Goal: Transaction & Acquisition: Download file/media

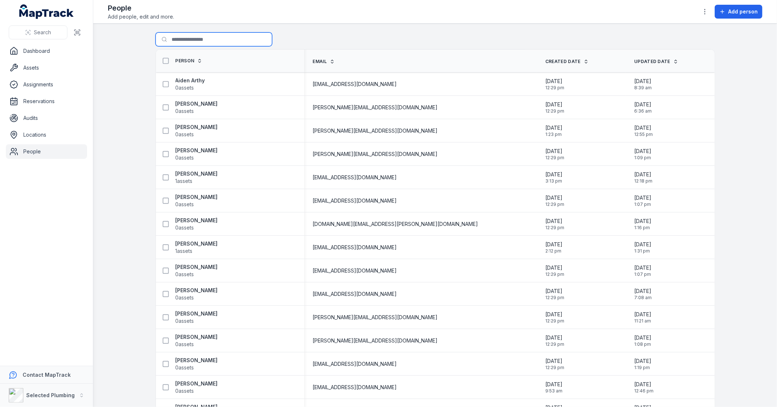
click at [197, 44] on input "Search for people" at bounding box center [214, 39] width 117 height 14
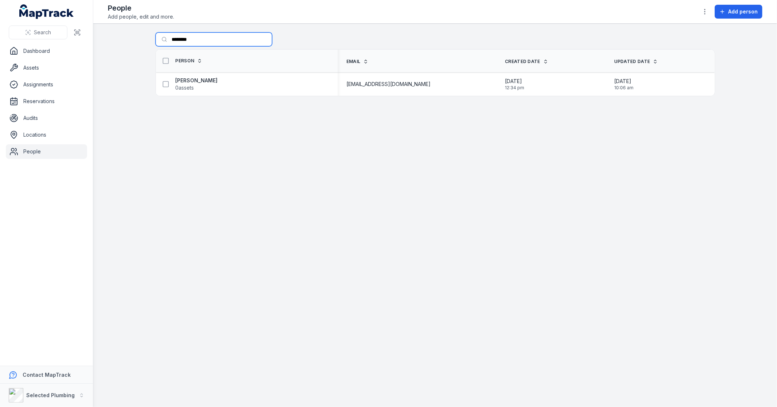
type input "*******"
click at [190, 86] on span "0 assets" at bounding box center [185, 87] width 19 height 7
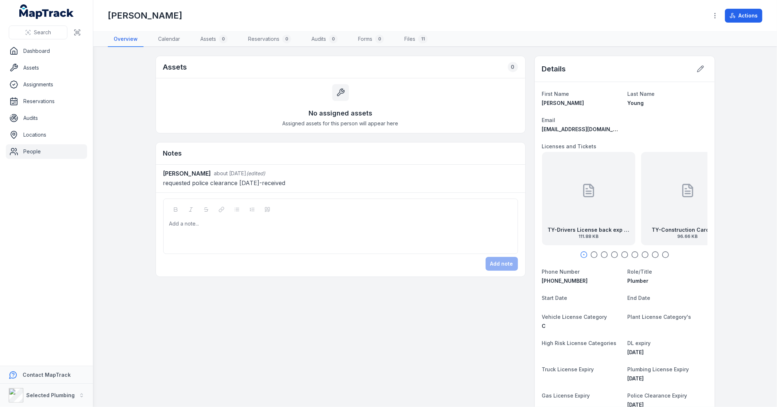
click at [594, 224] on div "TY-Drivers License back exp [DATE] 111.88 KB" at bounding box center [588, 198] width 93 height 93
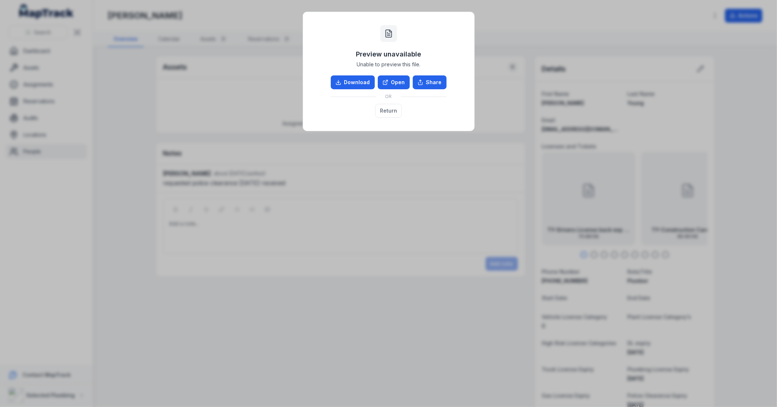
click at [357, 84] on link "Download" at bounding box center [353, 82] width 44 height 14
click at [393, 112] on button "Return" at bounding box center [388, 111] width 27 height 14
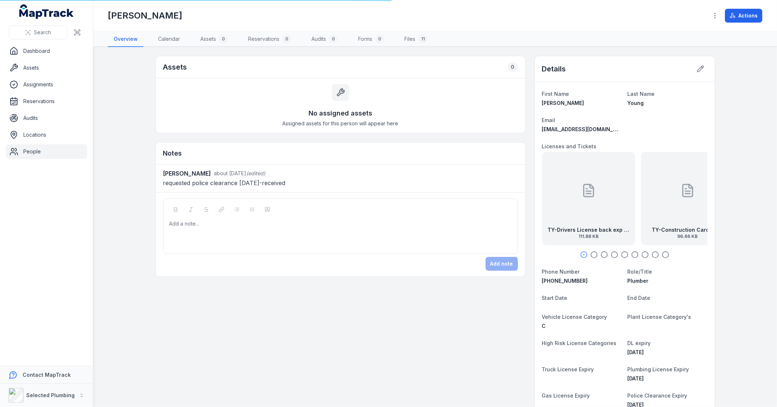
click at [591, 254] on icon "button" at bounding box center [593, 254] width 7 height 7
click at [601, 255] on icon "button" at bounding box center [604, 254] width 7 height 7
click at [612, 255] on icon "button" at bounding box center [614, 254] width 7 height 7
click at [620, 212] on div at bounding box center [624, 191] width 15 height 66
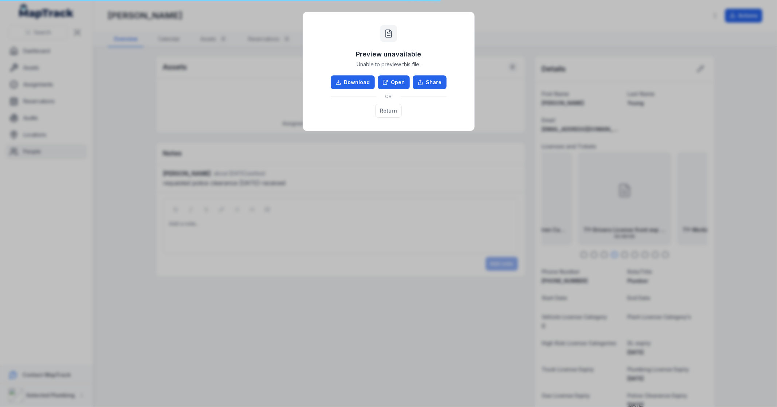
click at [363, 84] on link "Download" at bounding box center [353, 82] width 44 height 14
click at [391, 112] on button "Return" at bounding box center [388, 111] width 27 height 14
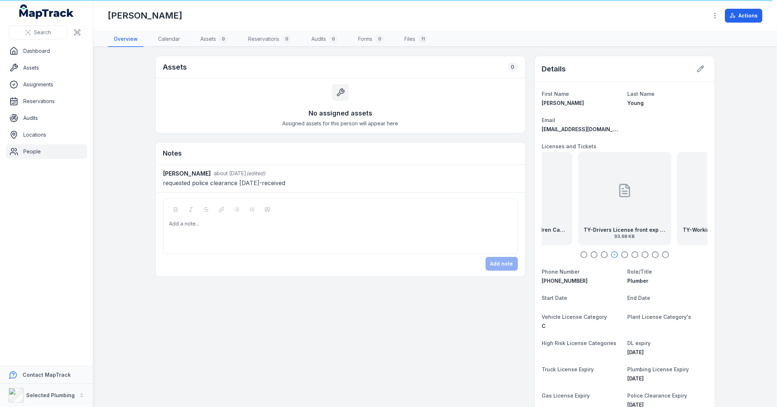
click at [590, 256] on icon "button" at bounding box center [593, 254] width 7 height 7
click at [626, 192] on icon at bounding box center [625, 190] width 10 height 12
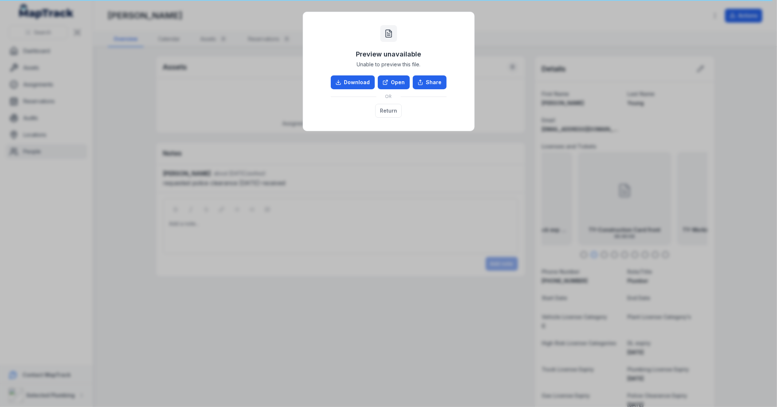
click at [343, 79] on link "Download" at bounding box center [353, 82] width 44 height 14
drag, startPoint x: 518, startPoint y: 219, endPoint x: 441, endPoint y: 163, distance: 95.4
click at [518, 219] on div "Preview unavailable Unable to preview this file. Download Open Share OR Return" at bounding box center [388, 203] width 777 height 407
click at [388, 107] on button "Return" at bounding box center [388, 111] width 27 height 14
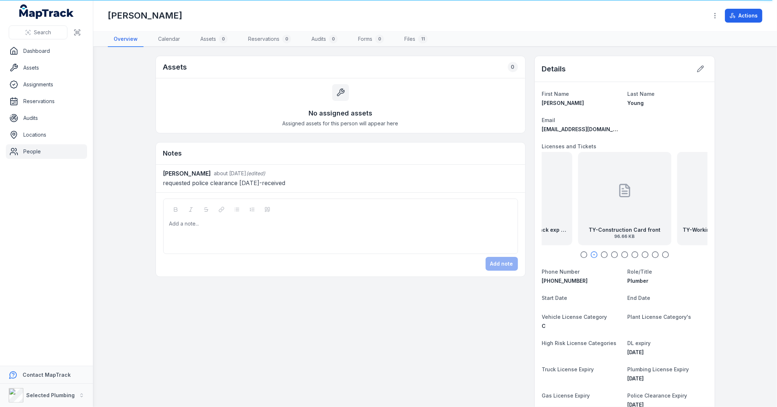
click at [581, 256] on circle "button" at bounding box center [584, 255] width 6 height 6
click at [601, 256] on icon "button" at bounding box center [604, 254] width 7 height 7
click at [607, 256] on div at bounding box center [624, 254] width 165 height 7
click at [611, 256] on circle "button" at bounding box center [614, 255] width 6 height 6
click at [621, 256] on icon "button" at bounding box center [624, 254] width 7 height 7
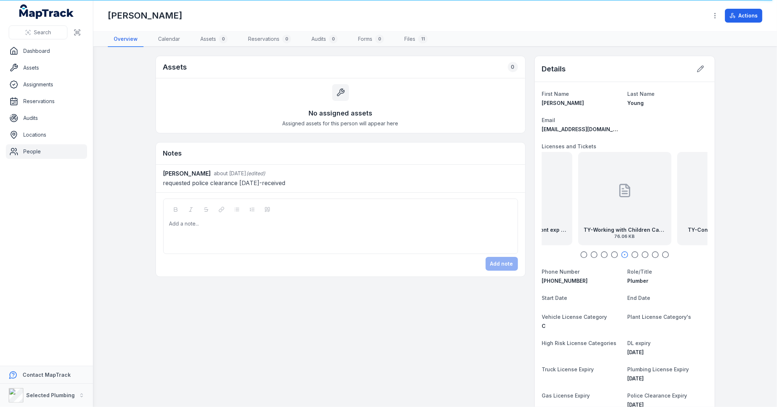
click at [631, 254] on icon "button" at bounding box center [634, 254] width 7 height 7
click at [617, 206] on div at bounding box center [624, 191] width 15 height 66
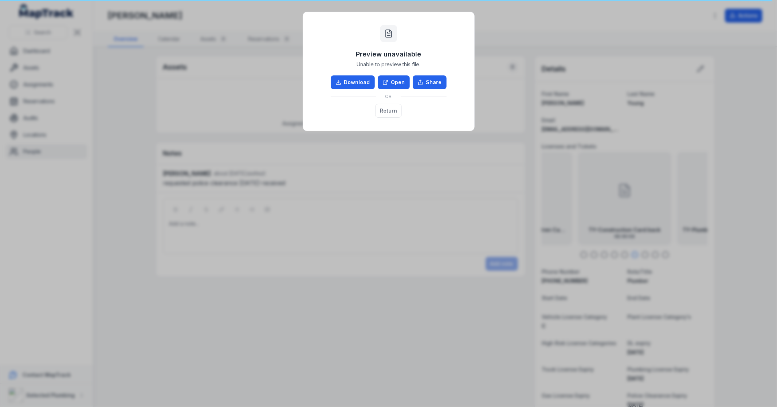
click at [350, 82] on link "Download" at bounding box center [353, 82] width 44 height 14
click at [386, 111] on button "Return" at bounding box center [388, 111] width 27 height 14
